Goal: Task Accomplishment & Management: Use online tool/utility

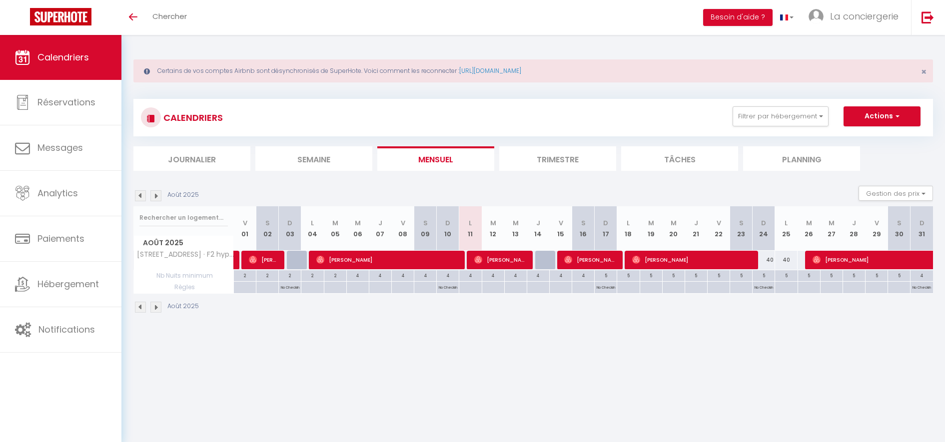
click at [177, 232] on th "Août 2025" at bounding box center [184, 228] width 100 height 44
click at [180, 219] on input "text" at bounding box center [183, 218] width 88 height 18
click at [186, 216] on input "text" at bounding box center [183, 218] width 88 height 18
click at [410, 157] on li "Mensuel" at bounding box center [435, 158] width 117 height 24
click at [411, 157] on li "Mensuel" at bounding box center [435, 158] width 117 height 24
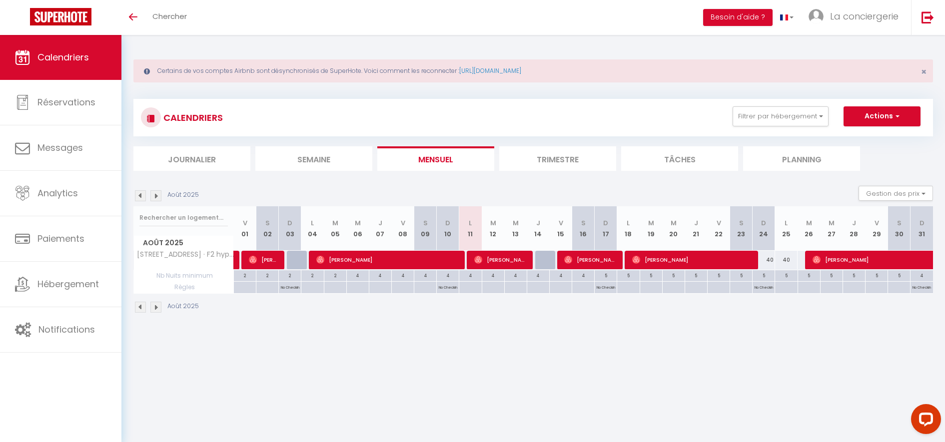
click at [411, 158] on li "Mensuel" at bounding box center [435, 158] width 117 height 24
click at [155, 220] on input "text" at bounding box center [183, 218] width 88 height 18
click at [437, 159] on li "Mensuel" at bounding box center [435, 158] width 117 height 24
click at [536, 161] on li "Trimestre" at bounding box center [557, 158] width 117 height 24
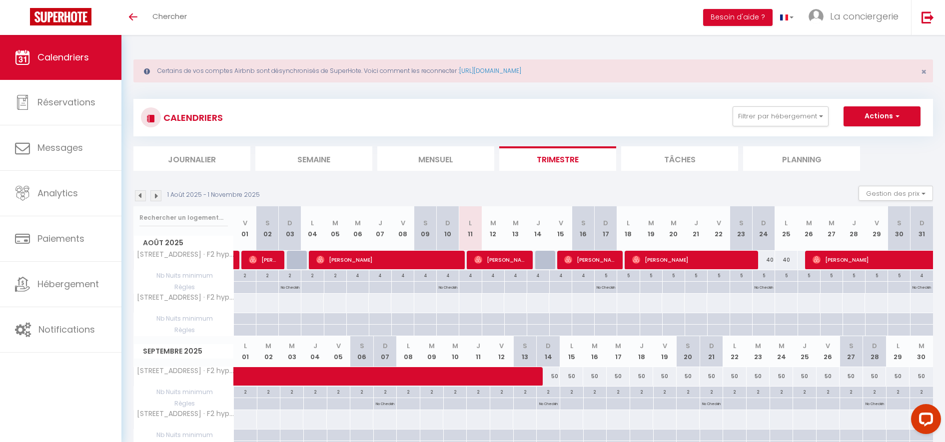
click at [439, 158] on li "Mensuel" at bounding box center [435, 158] width 117 height 24
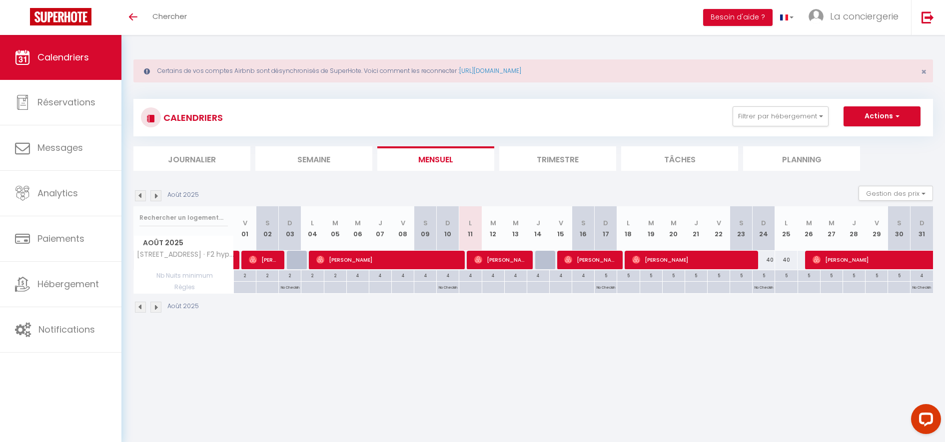
click at [437, 160] on li "Mensuel" at bounding box center [435, 158] width 117 height 24
click at [438, 160] on li "Mensuel" at bounding box center [435, 158] width 117 height 24
click at [809, 113] on button "Filtrer par hébergement" at bounding box center [780, 116] width 96 height 20
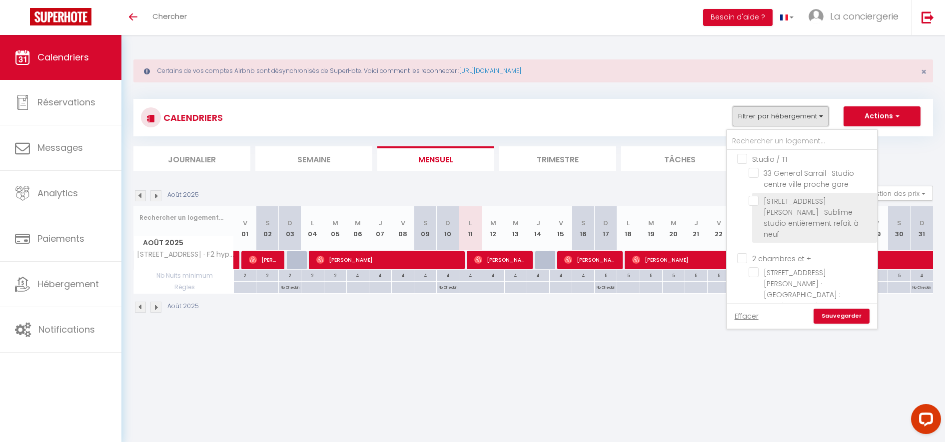
scroll to position [418, 0]
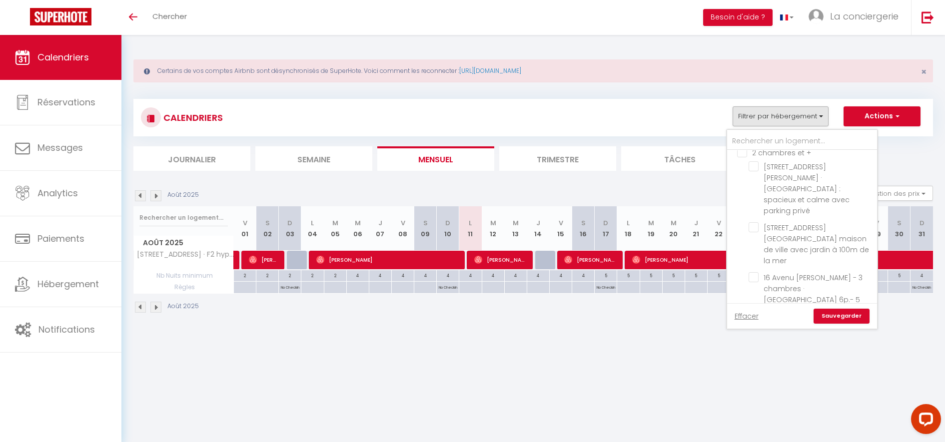
click at [742, 379] on input "Autres" at bounding box center [812, 384] width 150 height 10
checkbox input "false"
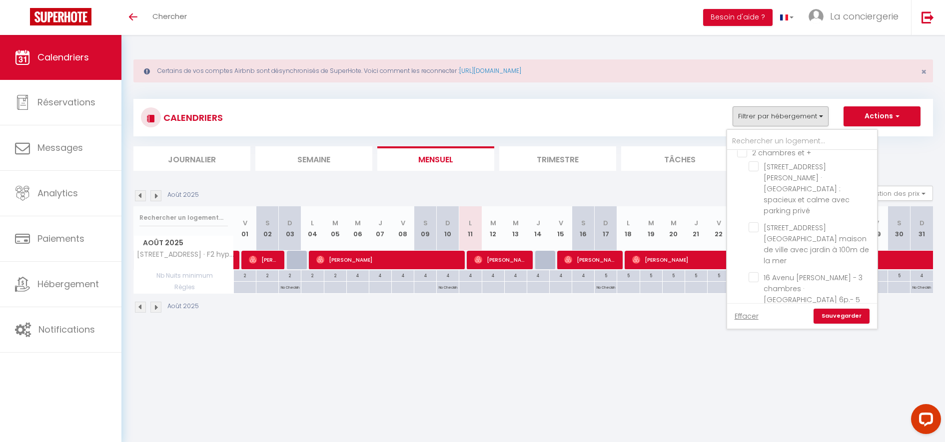
checkbox input "false"
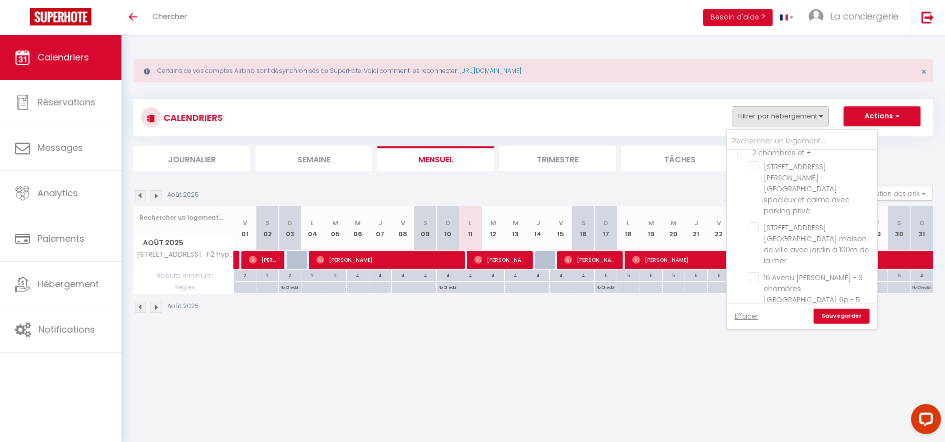
checkbox input "false"
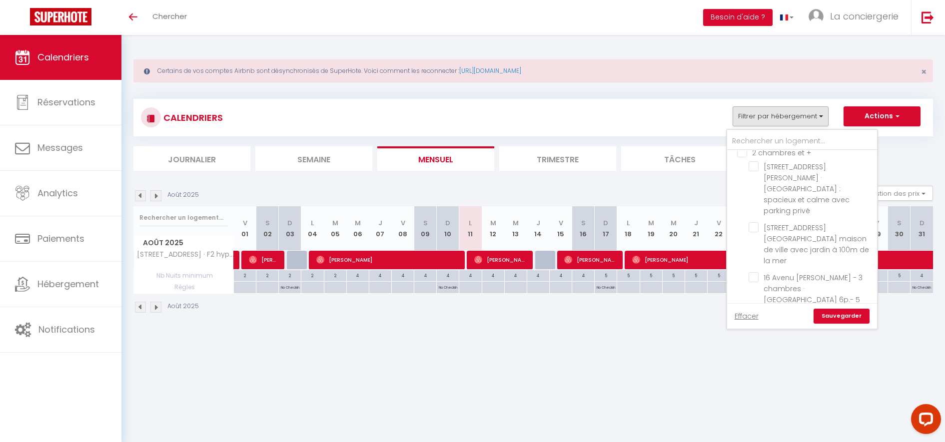
click at [852, 324] on div "Effacer Sauvegarder" at bounding box center [802, 315] width 150 height 25
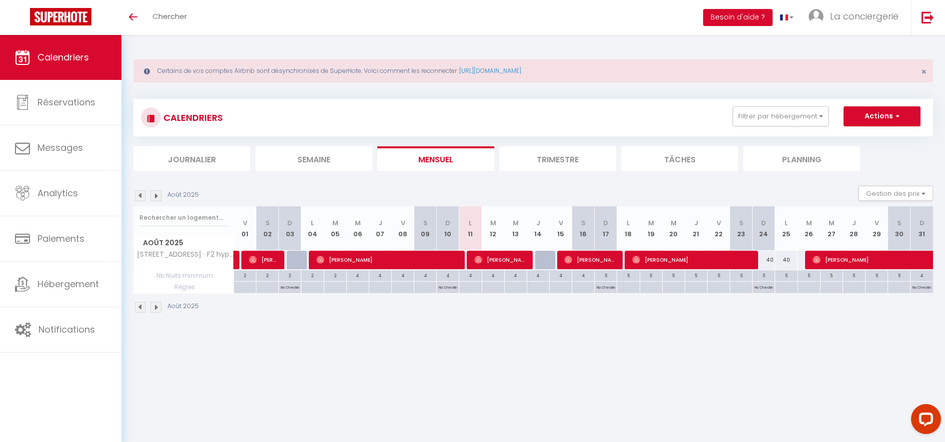
click at [526, 163] on li "Trimestre" at bounding box center [557, 158] width 117 height 24
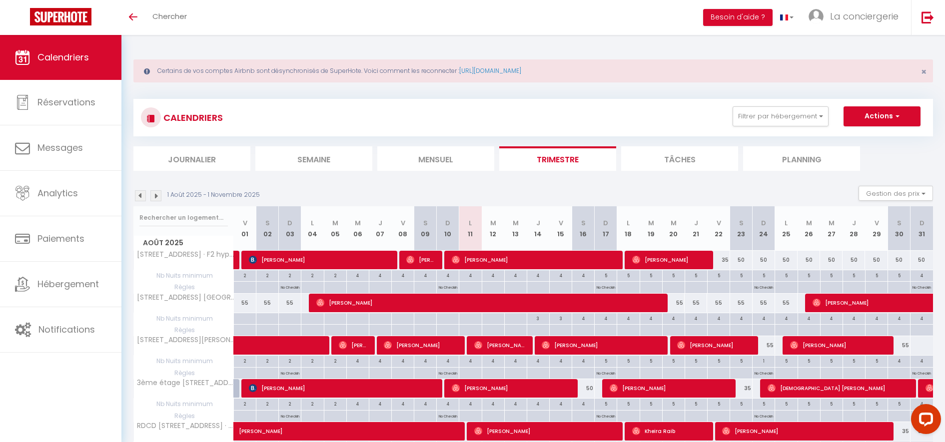
click at [451, 164] on li "Mensuel" at bounding box center [435, 158] width 117 height 24
